Goal: Information Seeking & Learning: Learn about a topic

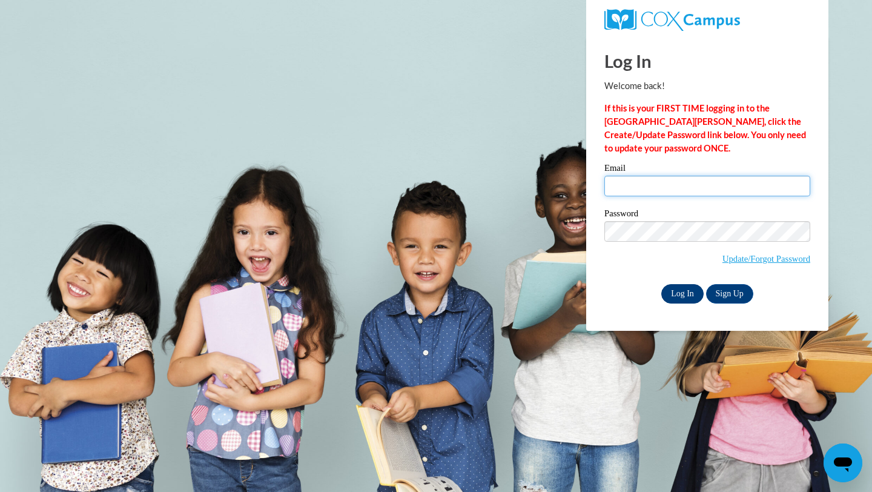
type input "saima@alphamindspreschool.com"
click at [688, 296] on input "Log In" at bounding box center [682, 293] width 42 height 19
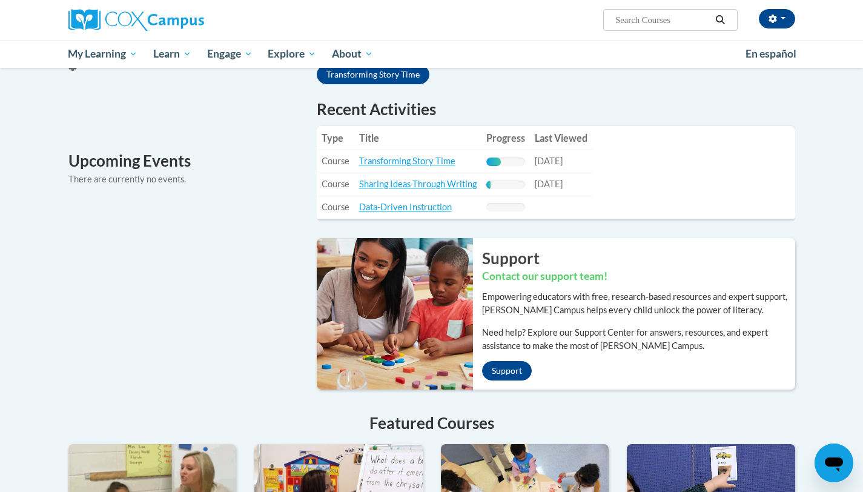
scroll to position [407, 0]
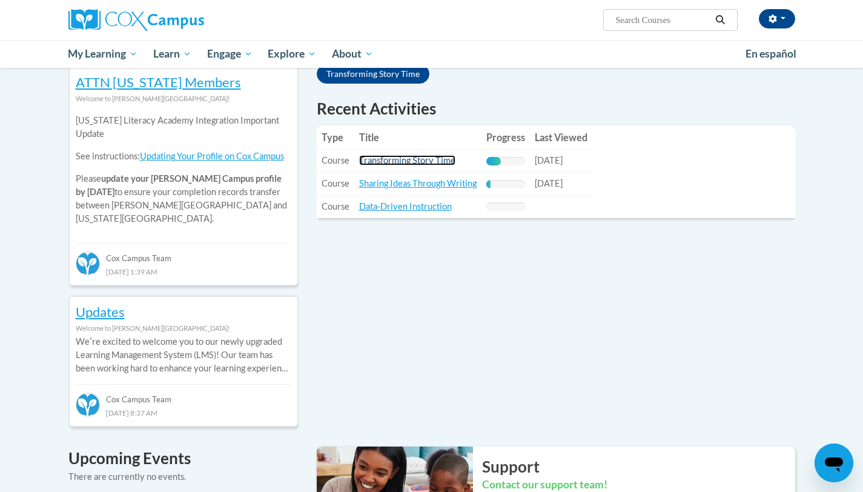
click at [400, 159] on link "Transforming Story Time" at bounding box center [407, 160] width 96 height 10
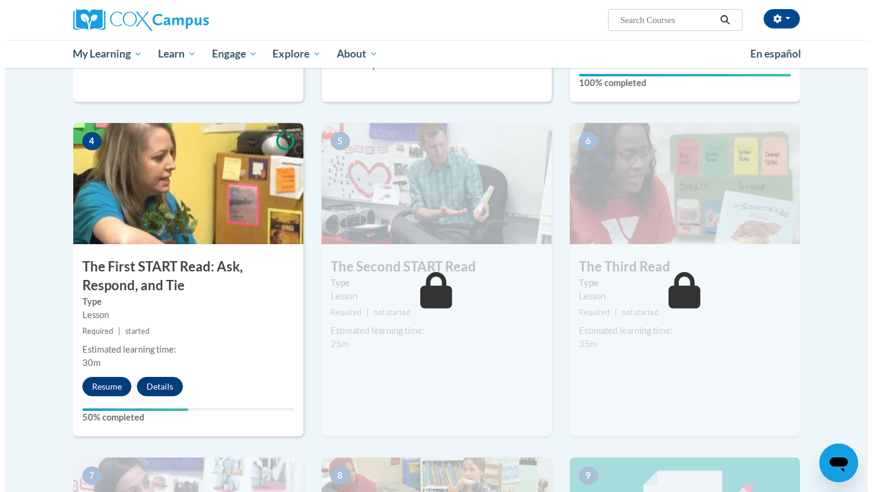
scroll to position [645, 0]
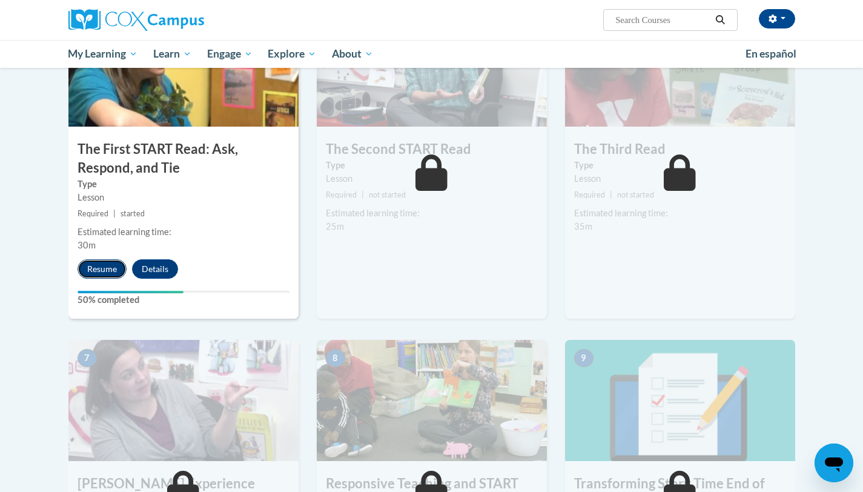
click at [102, 268] on button "Resume" at bounding box center [102, 268] width 49 height 19
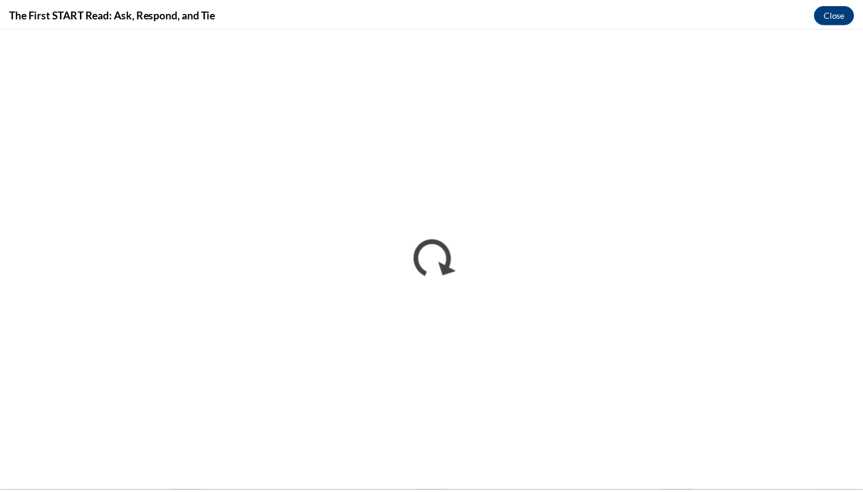
scroll to position [0, 0]
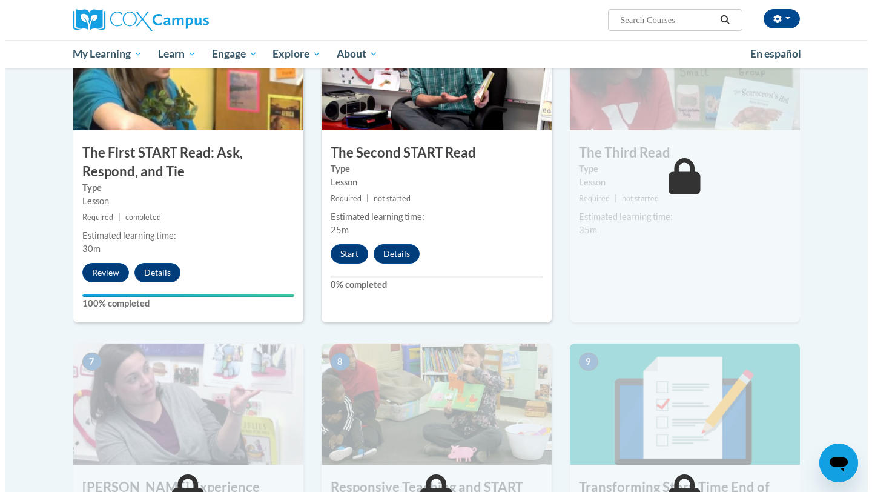
scroll to position [622, 0]
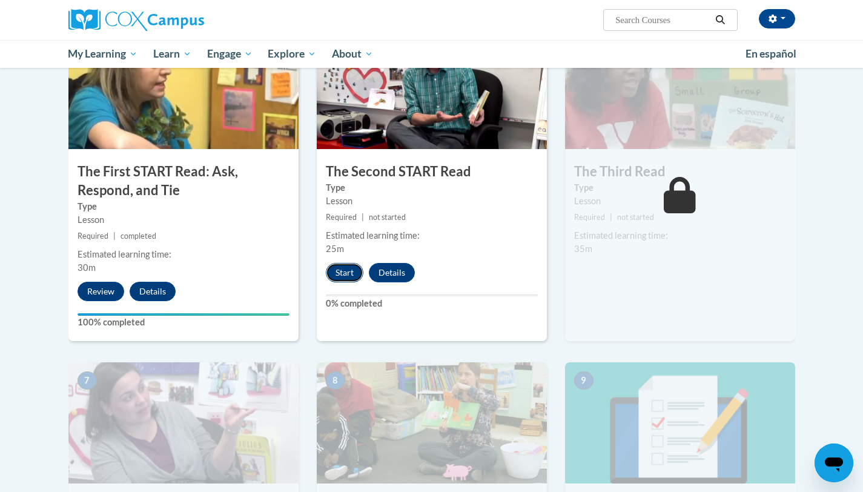
click at [347, 274] on button "Start" at bounding box center [345, 272] width 38 height 19
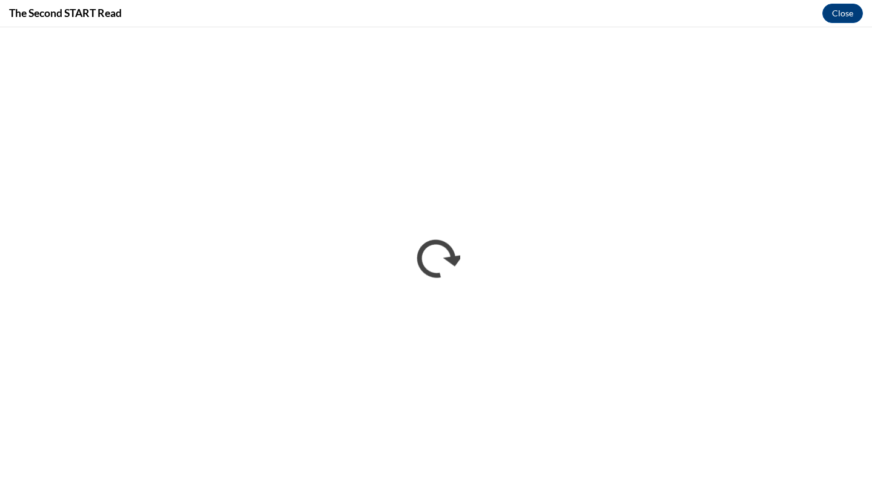
scroll to position [0, 0]
